Goal: Navigation & Orientation: Find specific page/section

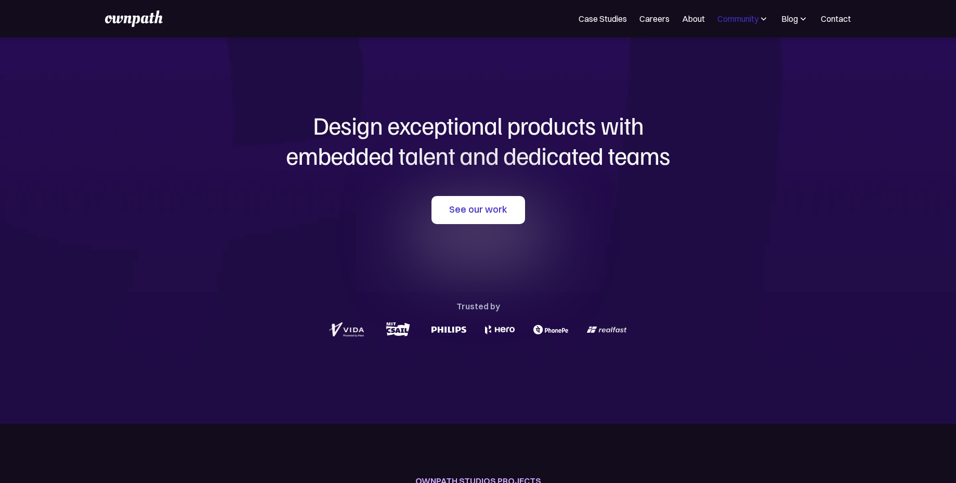
click at [749, 20] on div "Community" at bounding box center [737, 18] width 41 height 12
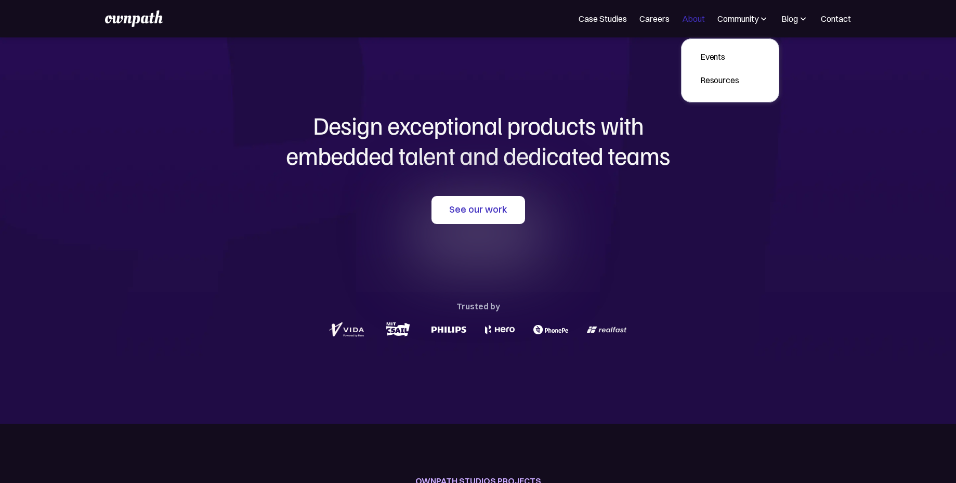
click at [696, 22] on link "About" at bounding box center [693, 18] width 23 height 12
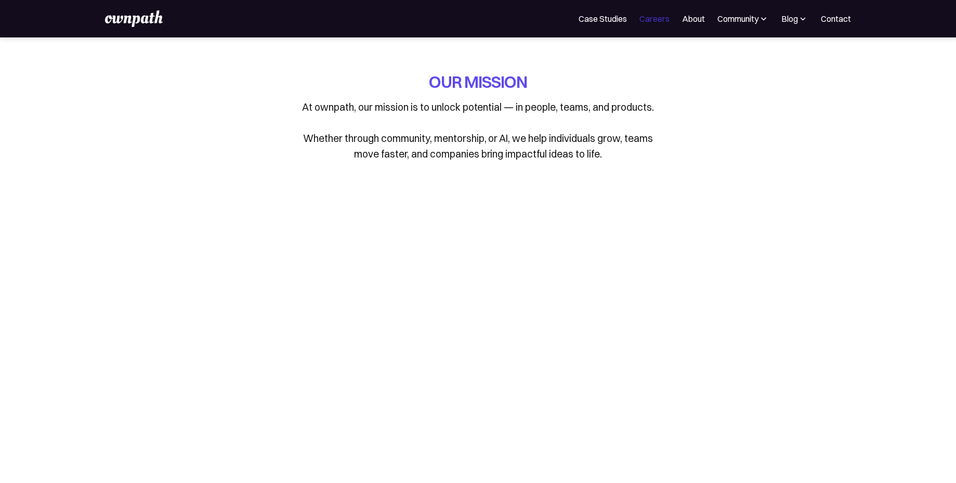
click at [661, 19] on link "Careers" at bounding box center [654, 18] width 30 height 12
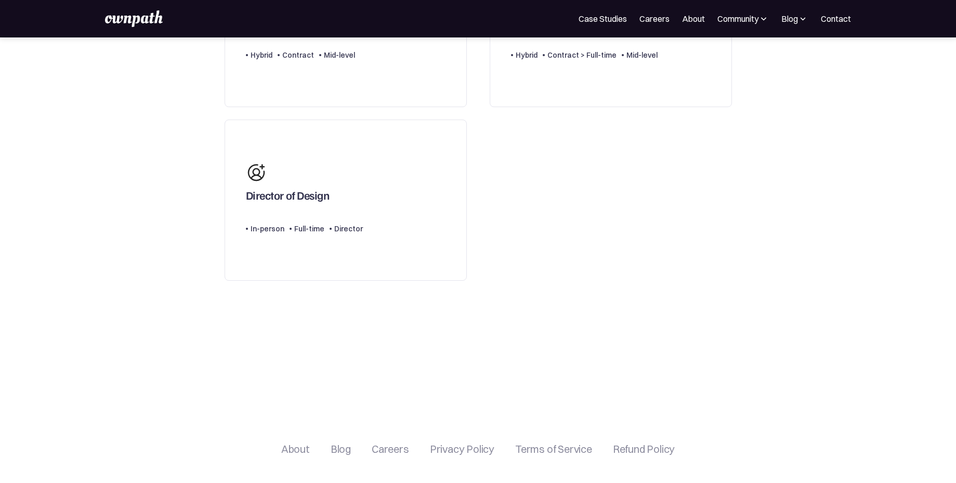
scroll to position [374, 0]
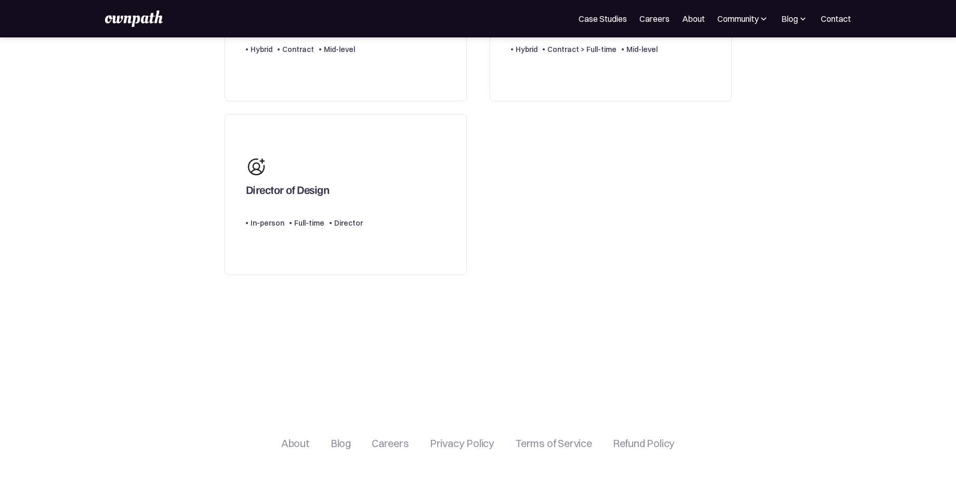
click at [143, 16] on img at bounding box center [133, 18] width 57 height 17
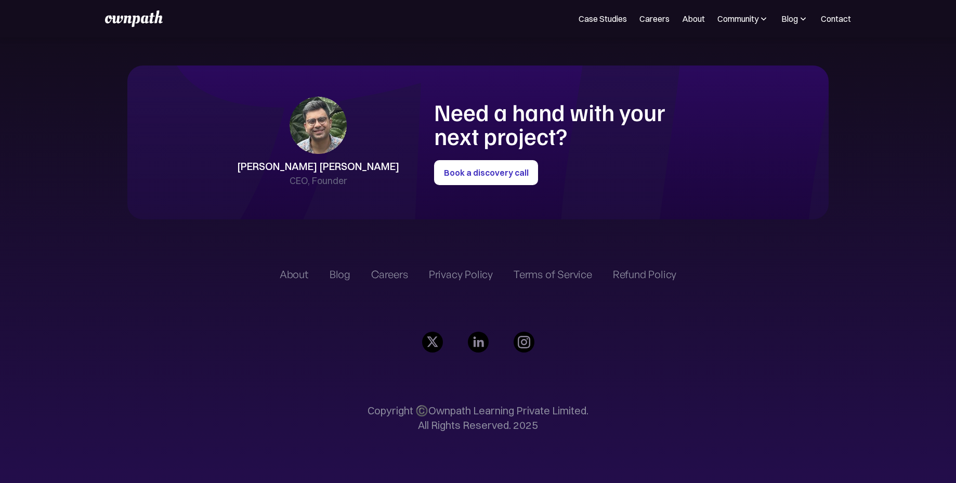
scroll to position [2463, 0]
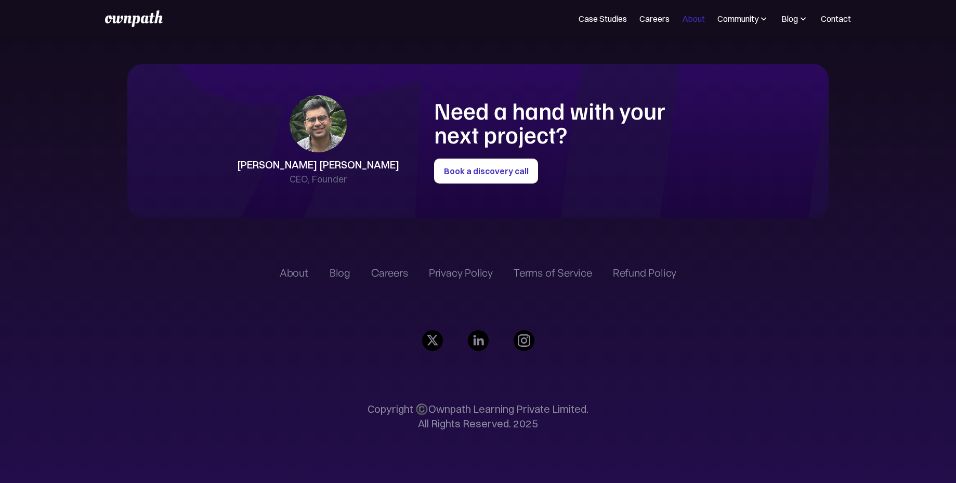
click at [691, 23] on link "About" at bounding box center [693, 18] width 23 height 12
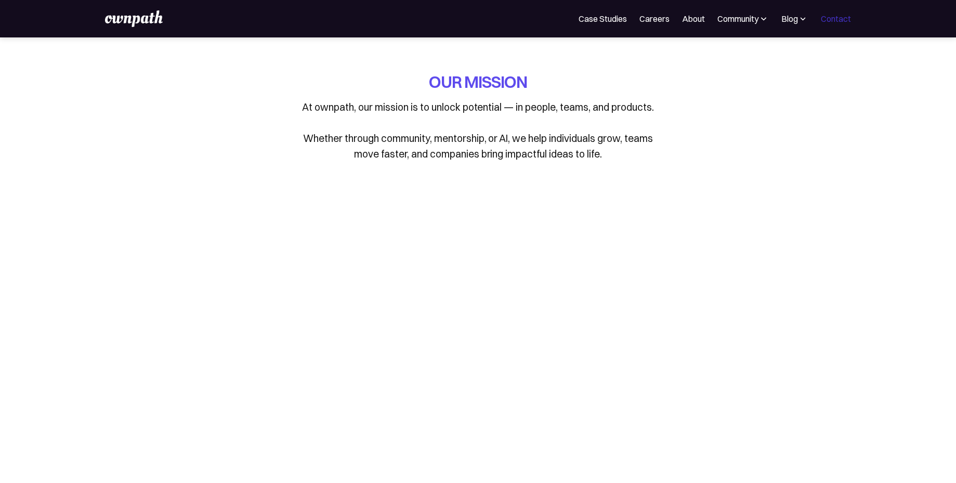
click at [834, 18] on link "Contact" at bounding box center [836, 18] width 30 height 12
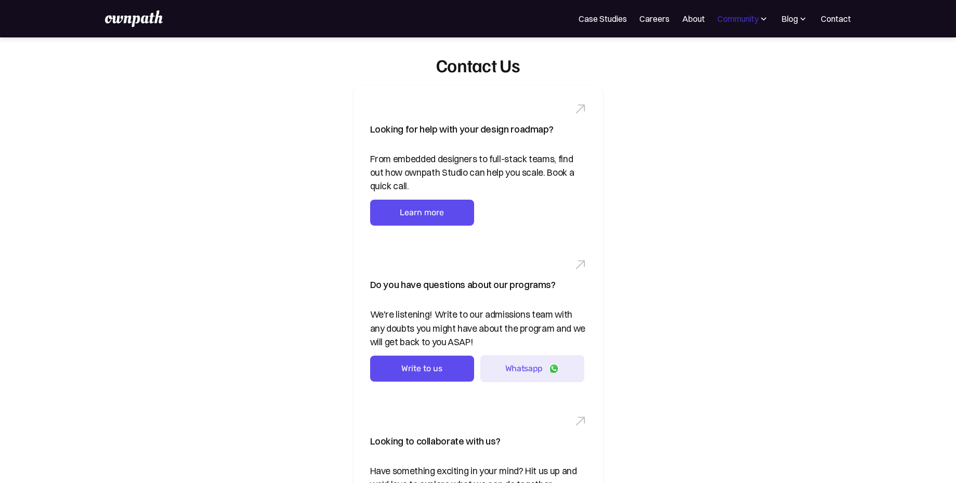
click at [737, 18] on div "Community" at bounding box center [737, 18] width 41 height 12
click at [617, 12] on link "Case Studies" at bounding box center [603, 18] width 48 height 12
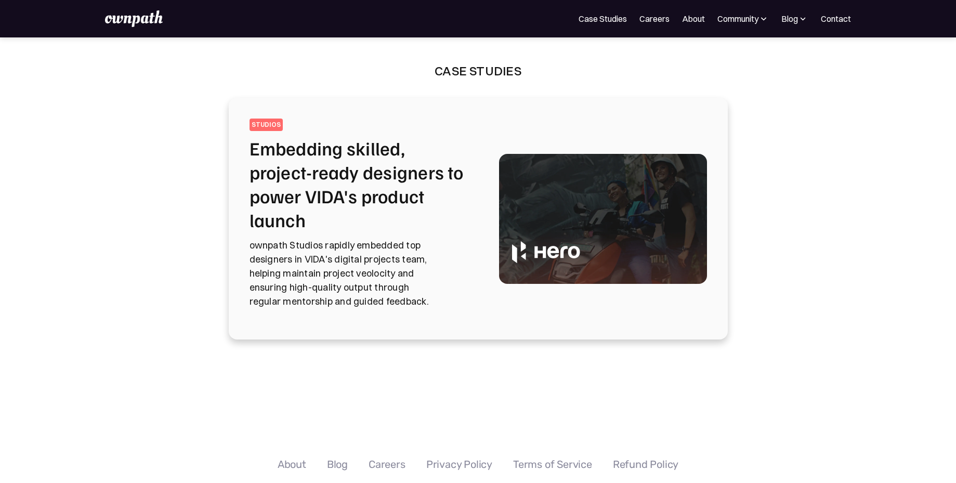
drag, startPoint x: 171, startPoint y: 20, endPoint x: 104, endPoint y: 19, distance: 66.0
click at [104, 19] on div "For Companies Case Studies Careers About Community Events Resources Design Resi…" at bounding box center [478, 18] width 956 height 37
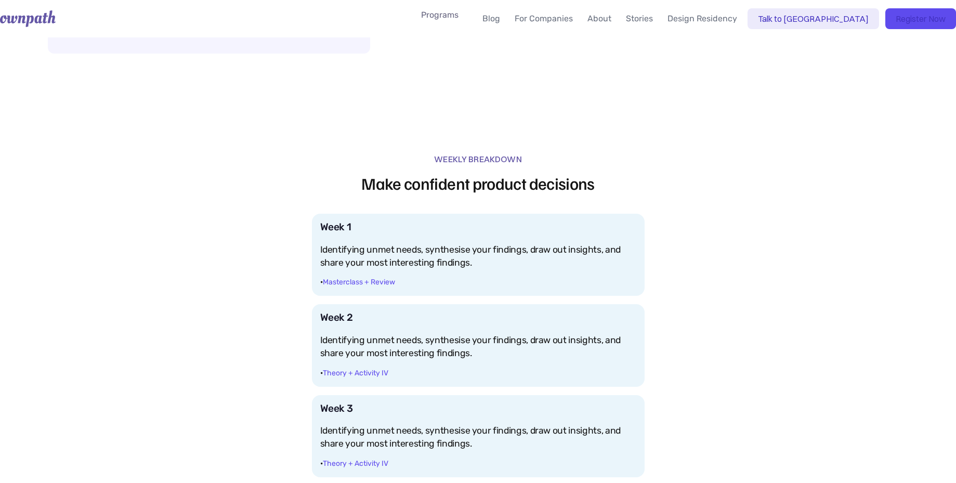
scroll to position [1497, 0]
